Goal: Task Accomplishment & Management: Manage account settings

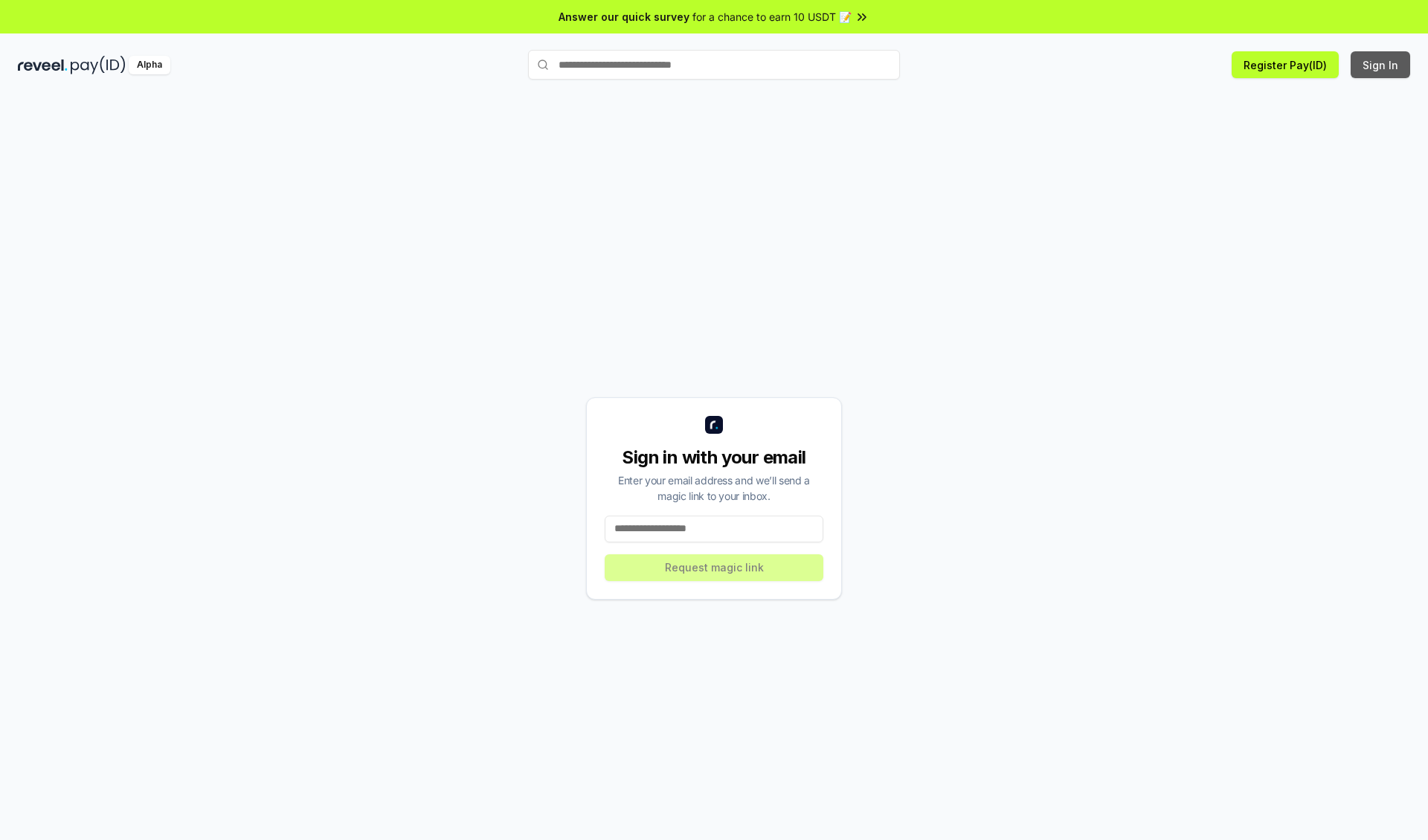
click at [1382, 65] on button "Sign In" at bounding box center [1381, 65] width 60 height 27
type input "**********"
click at [714, 566] on button "Request magic link" at bounding box center [714, 567] width 219 height 27
